Goal: Task Accomplishment & Management: Manage account settings

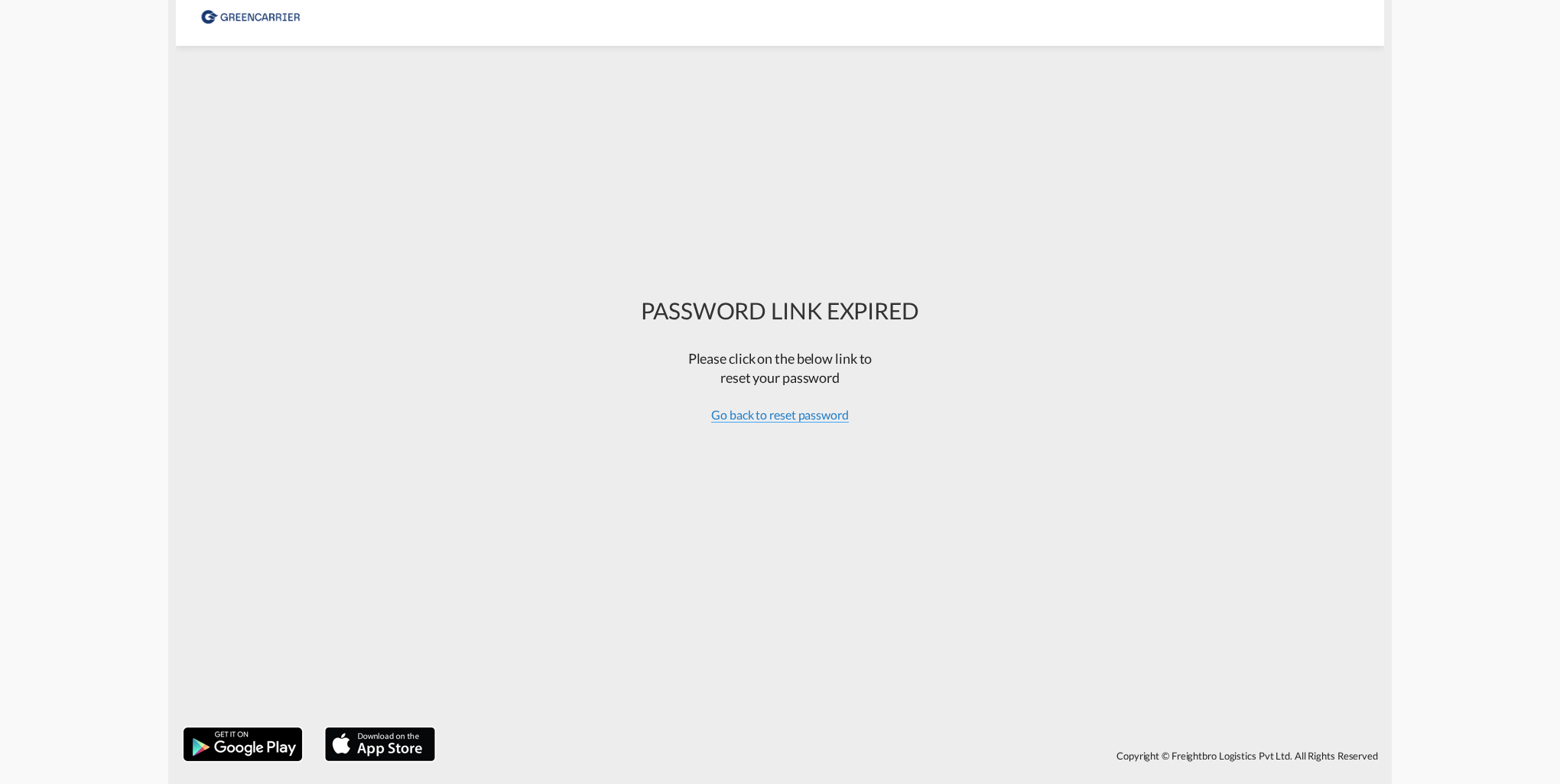
click at [830, 417] on span "Go back to reset password" at bounding box center [780, 415] width 137 height 15
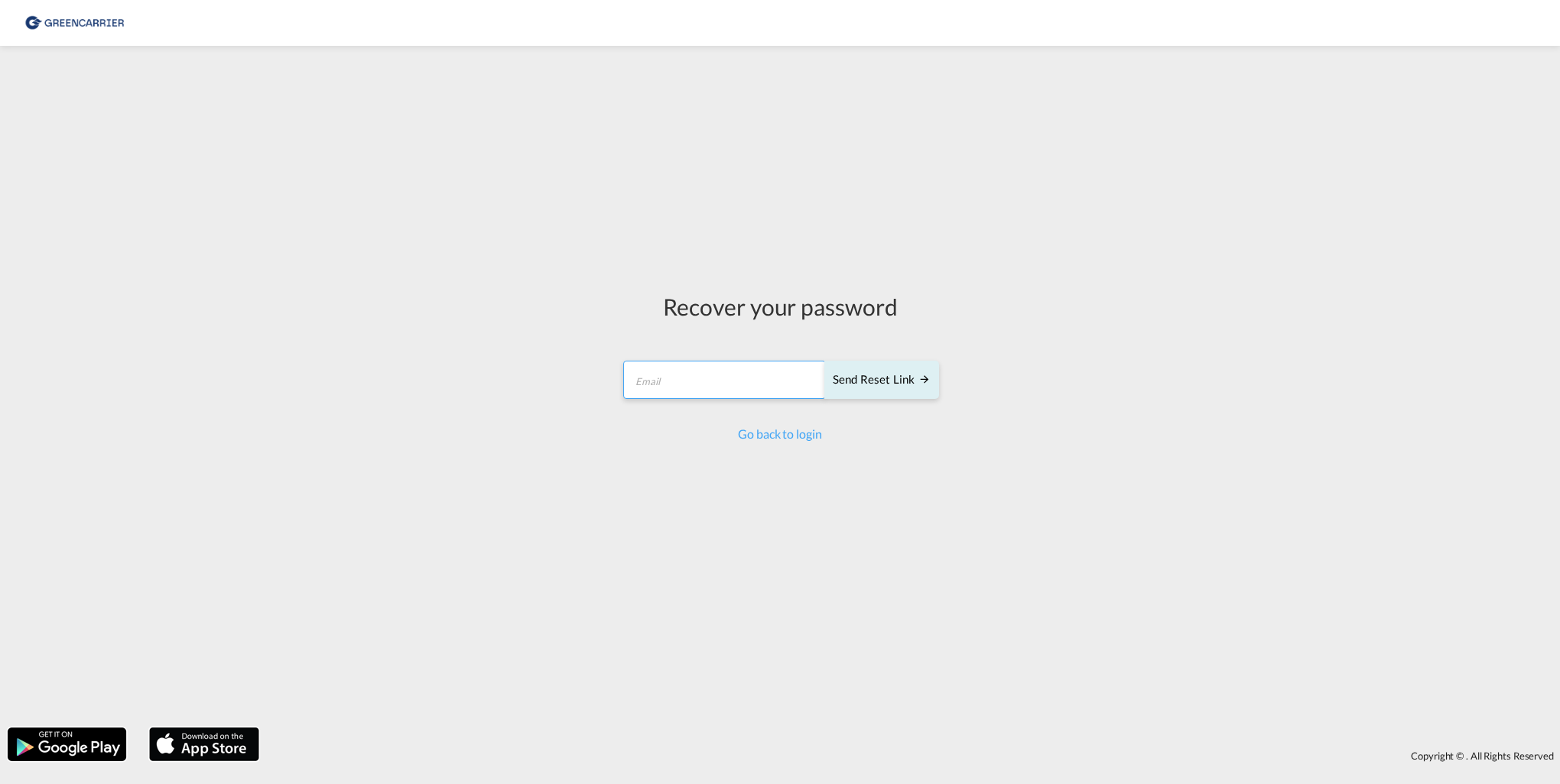
click at [750, 382] on input "email" at bounding box center [724, 379] width 203 height 38
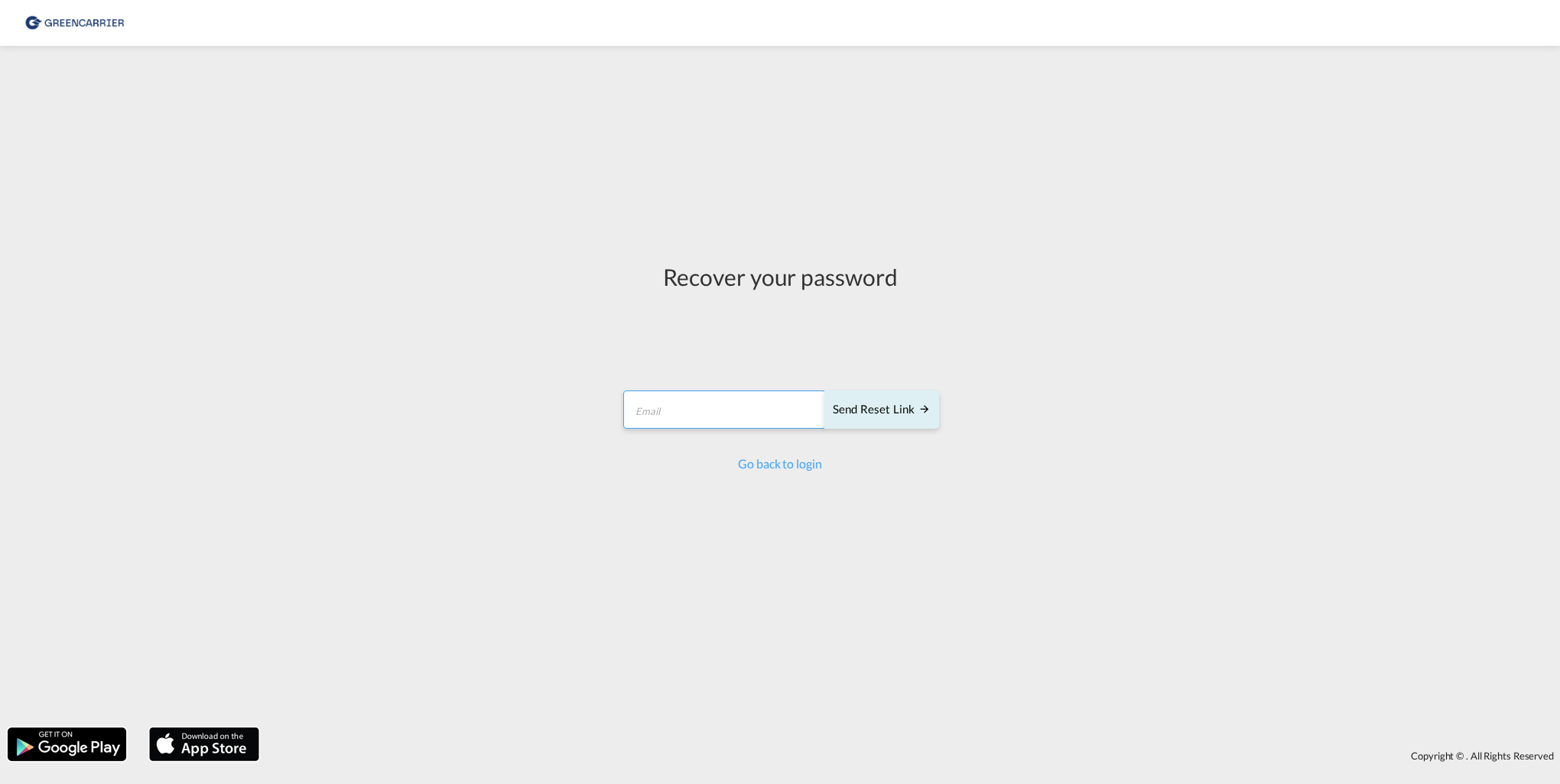
type input "[PERSON_NAME][EMAIL_ADDRESS][PERSON_NAME][DOMAIN_NAME]"
click at [874, 408] on div "Send reset link" at bounding box center [881, 410] width 98 height 18
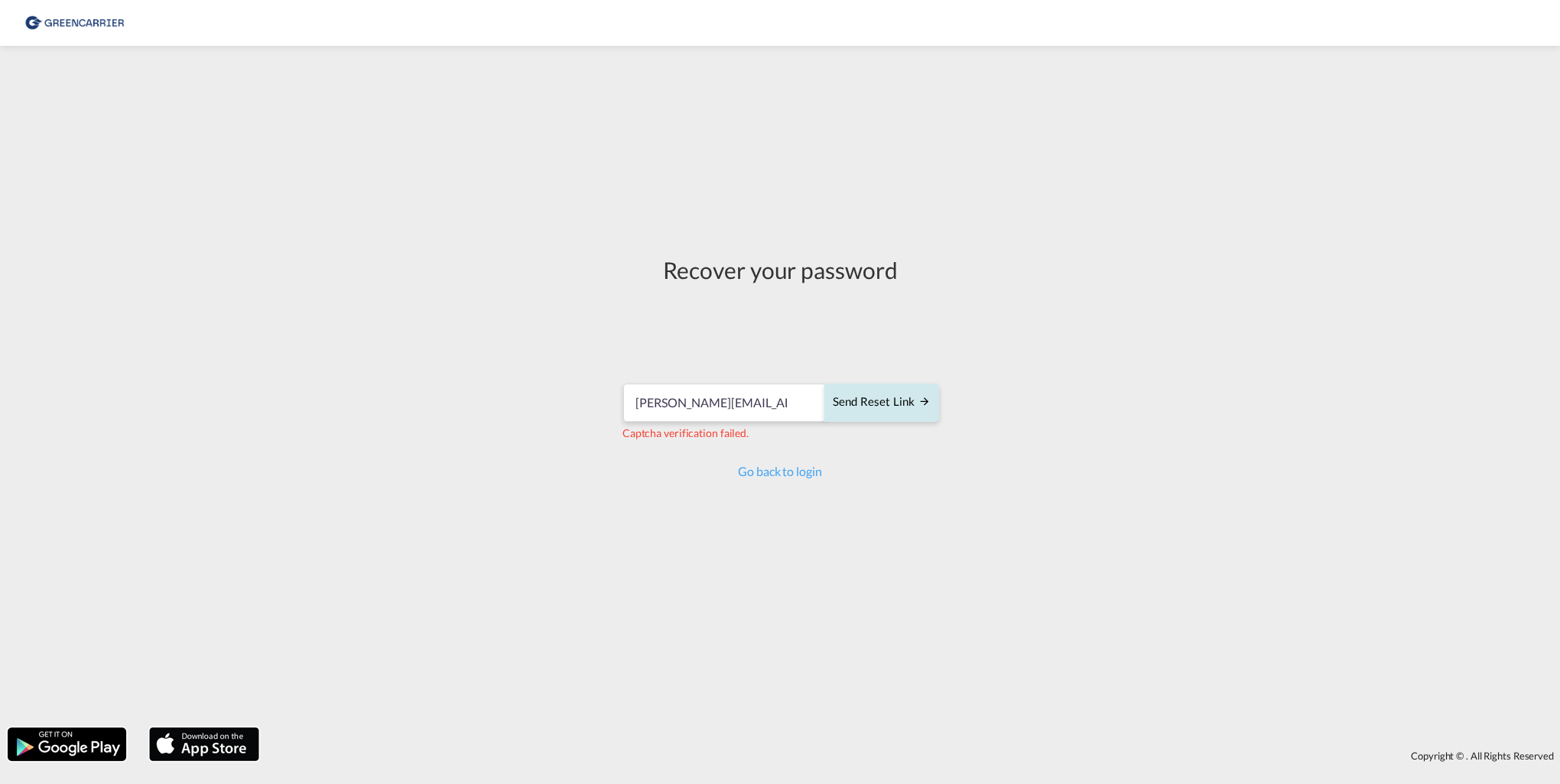
click at [881, 402] on div "Send reset link" at bounding box center [881, 402] width 98 height 18
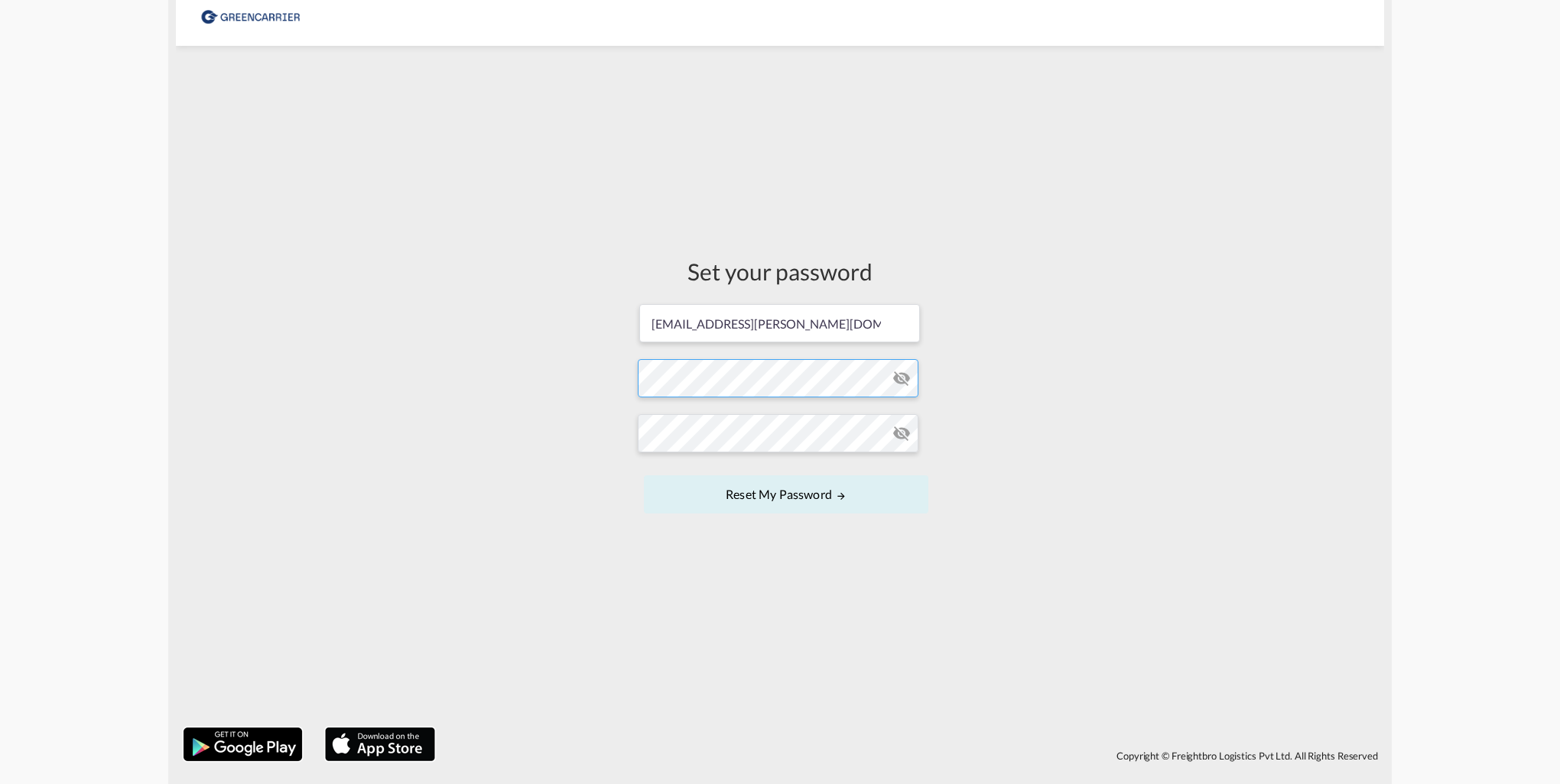
click at [781, 384] on form "ulrike.milicia@kaylalogistics.de Password must contain the following: A special…" at bounding box center [779, 411] width 284 height 216
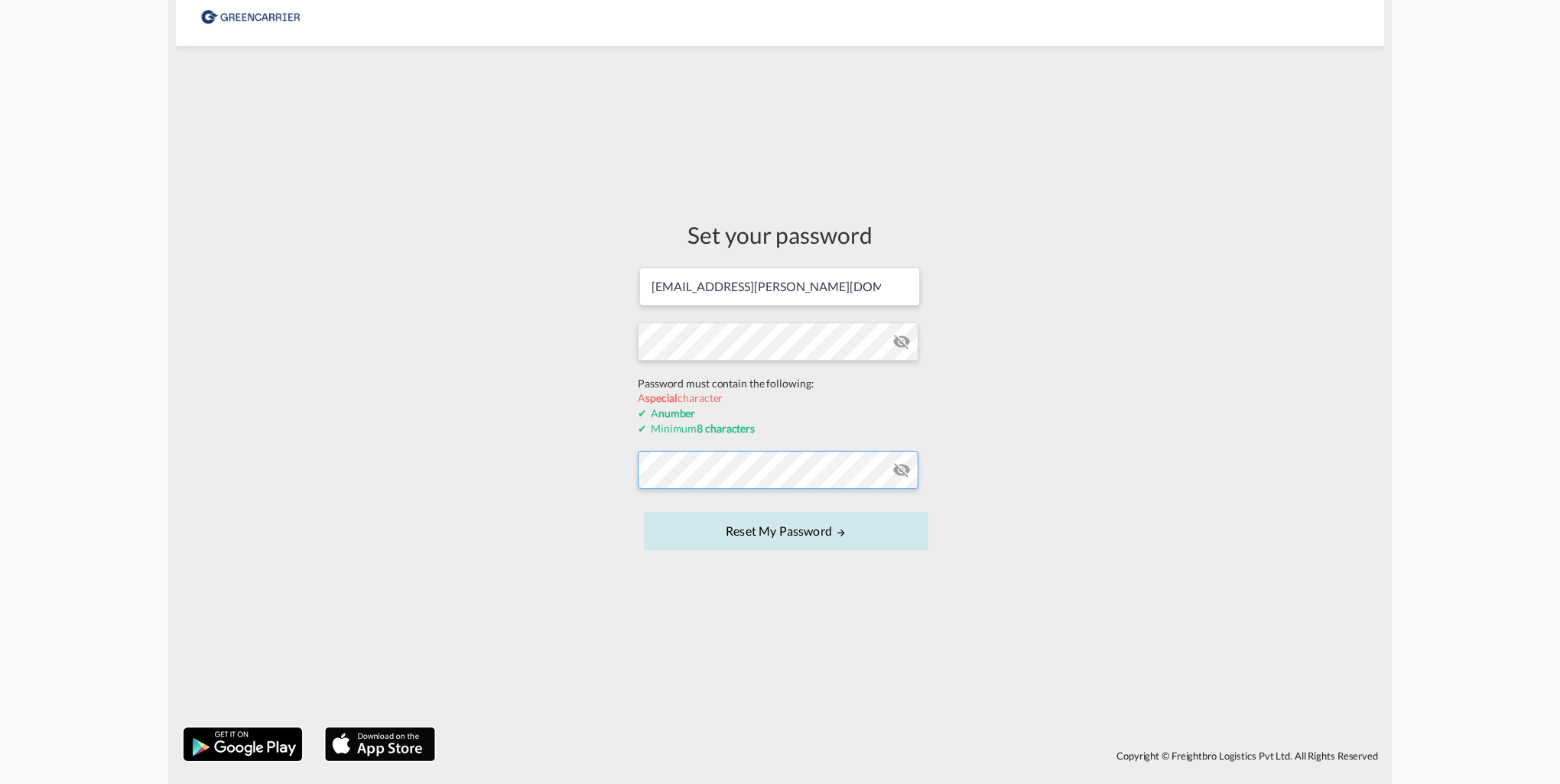
click at [745, 476] on form "ulrike.milicia@kaylalogistics.de Password must contain the following: A special…" at bounding box center [779, 410] width 284 height 288
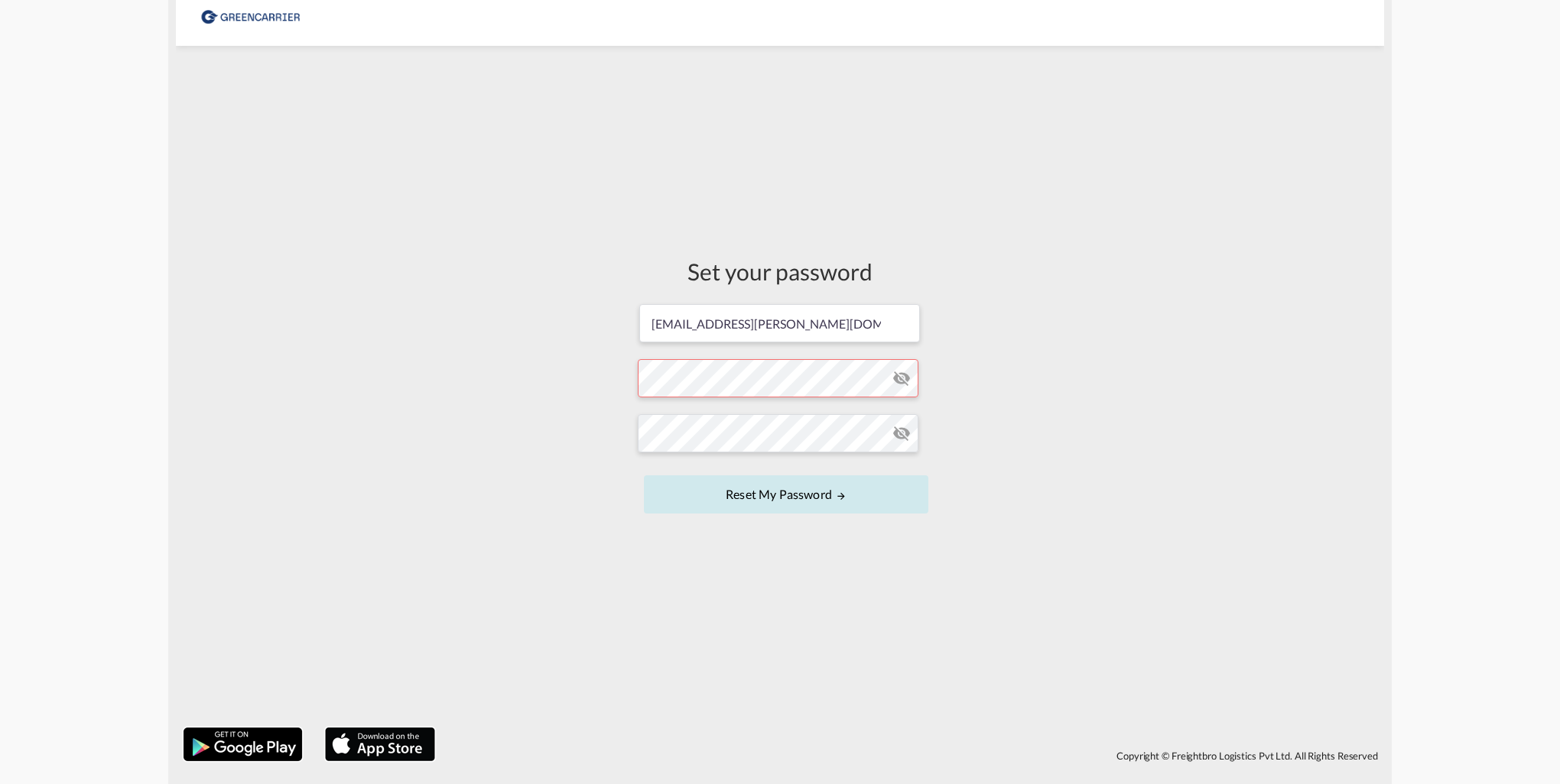
click at [813, 497] on button "Reset my password" at bounding box center [785, 494] width 284 height 38
click at [816, 492] on button "Reset my password" at bounding box center [785, 494] width 284 height 38
click at [902, 381] on md-icon "icon-eye-off" at bounding box center [901, 378] width 19 height 19
click at [901, 439] on md-icon "icon-eye-off" at bounding box center [901, 434] width 19 height 19
click at [765, 496] on button "Reset my password" at bounding box center [785, 494] width 284 height 38
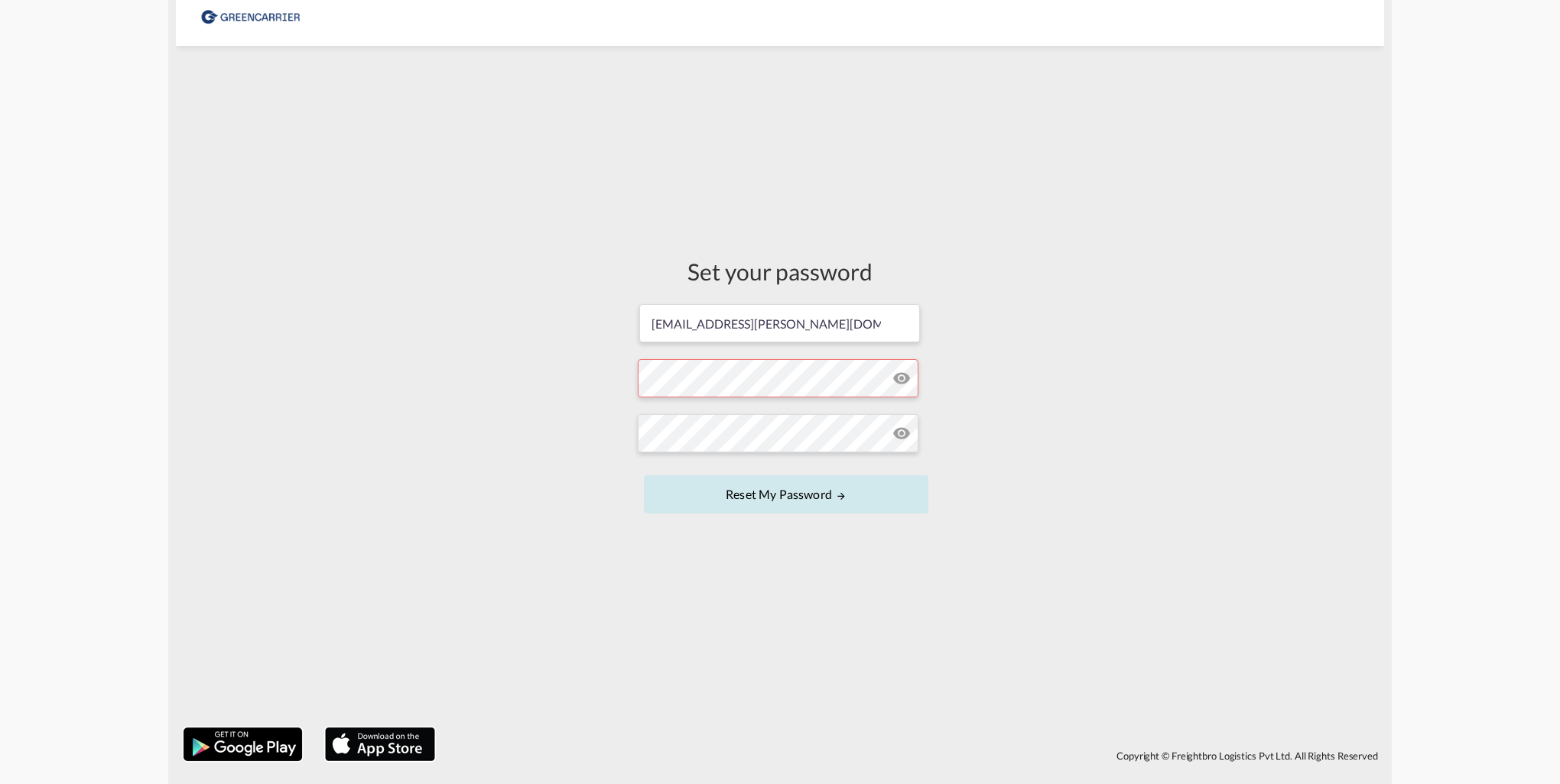
click at [839, 494] on md-icon "UPDATE MY PASSWORD" at bounding box center [841, 496] width 11 height 11
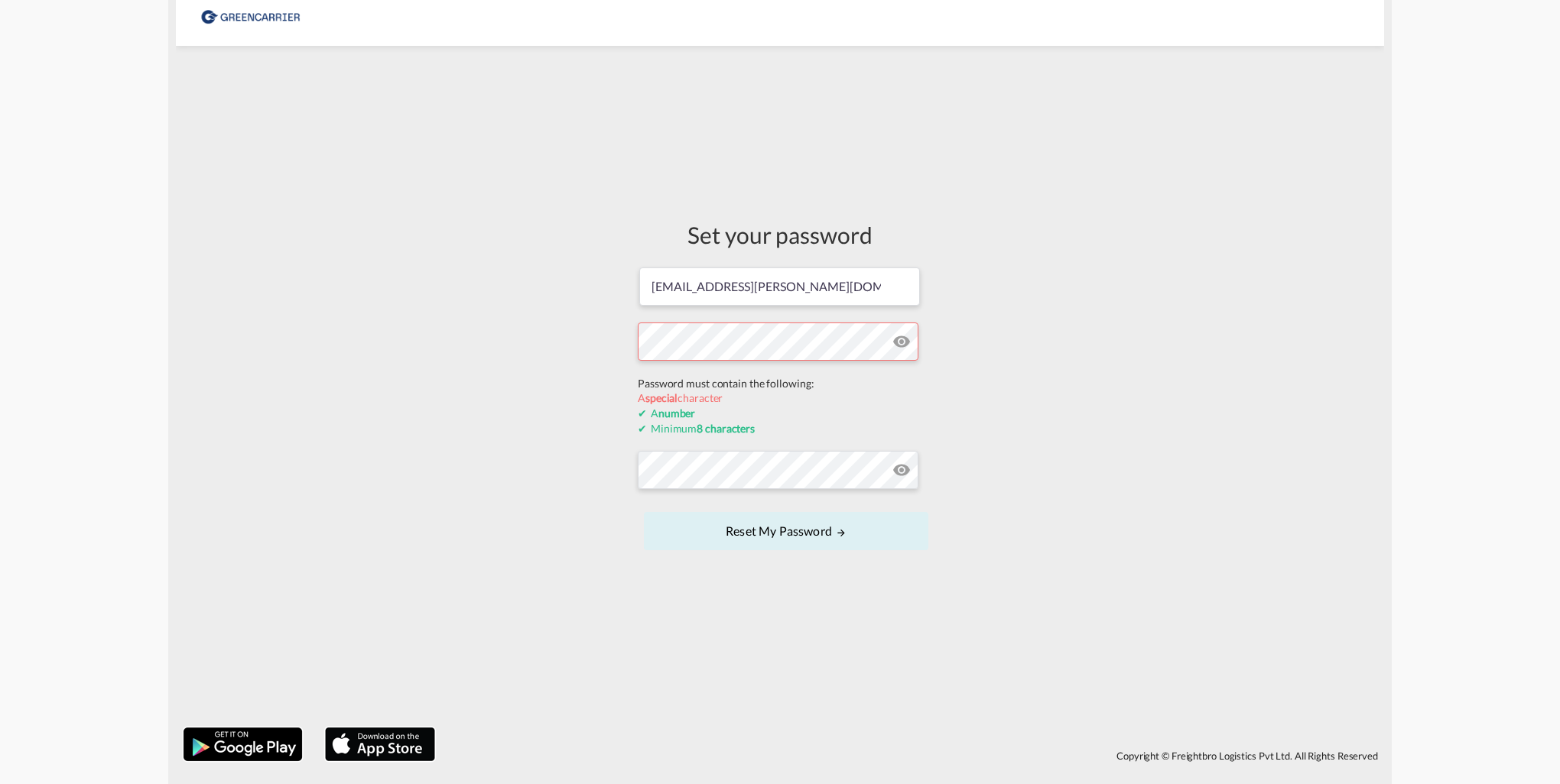
click at [681, 377] on form "ulrike.milicia@kaylalogistics.de Password must contain the following: A special…" at bounding box center [779, 410] width 284 height 288
click at [714, 469] on form "ulrike.milicia@kaylalogistics.de Password must contain the following: A special…" at bounding box center [779, 410] width 284 height 288
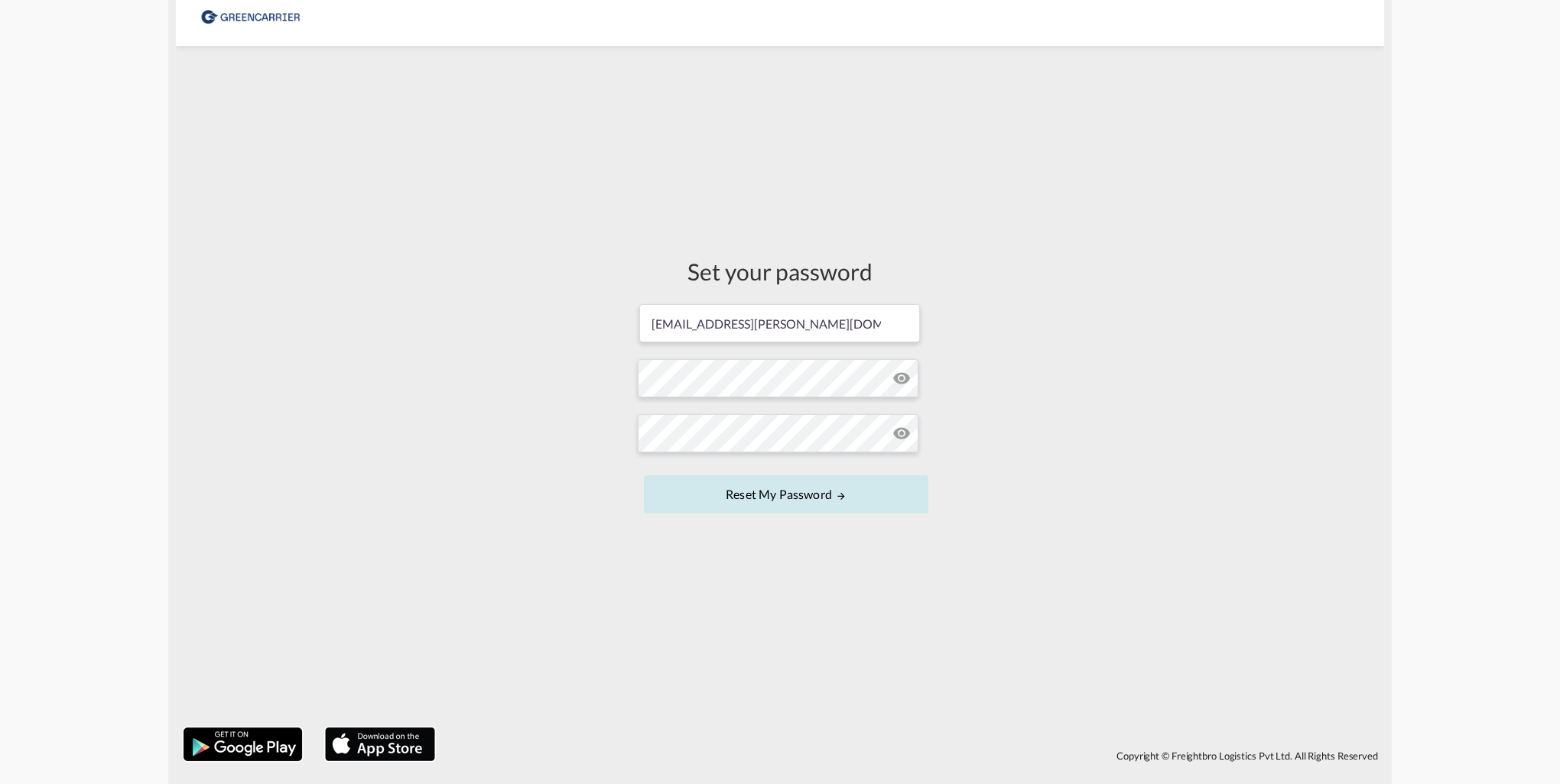
click at [772, 496] on button "Reset my password" at bounding box center [785, 494] width 284 height 38
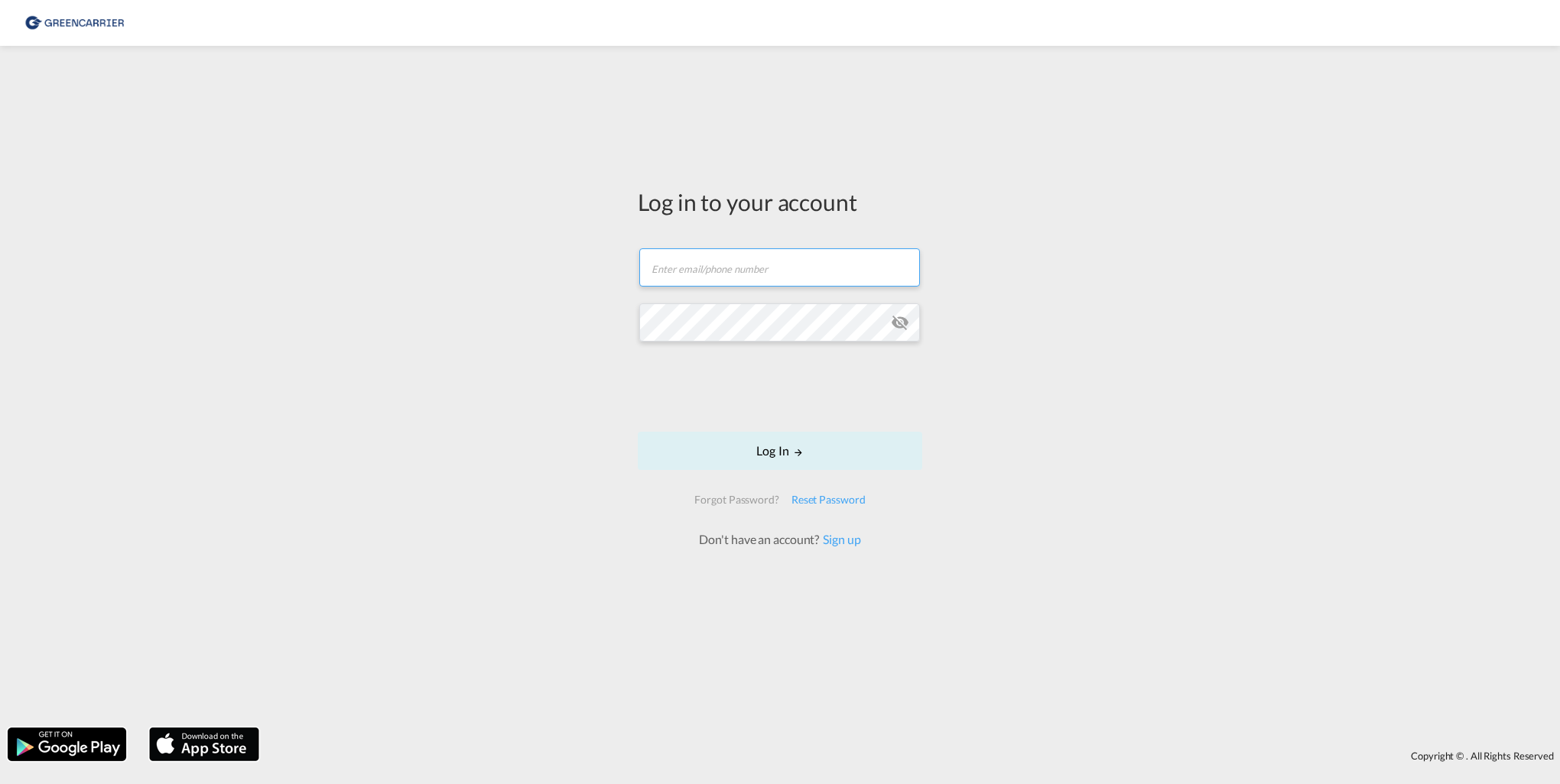
type input "ulrike.milicia@kaylalogistics.de"
click at [783, 452] on button "Log In" at bounding box center [779, 451] width 284 height 38
click at [882, 458] on button "Log In" at bounding box center [779, 451] width 284 height 38
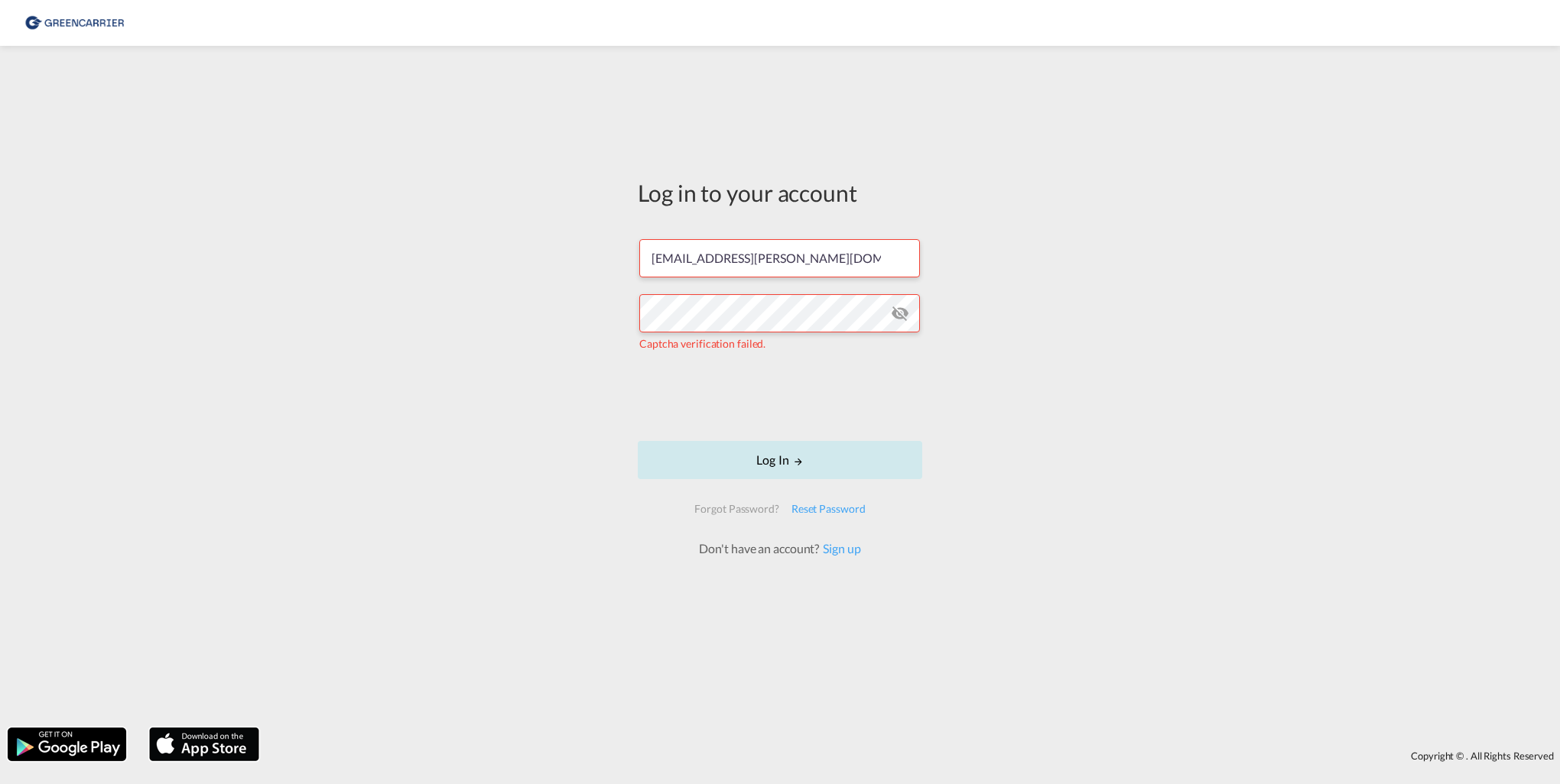
click at [770, 462] on button "Log In" at bounding box center [779, 460] width 284 height 38
click at [903, 316] on md-icon "icon-eye-off" at bounding box center [900, 314] width 19 height 19
